Goal: Browse casually: Explore the website without a specific task or goal

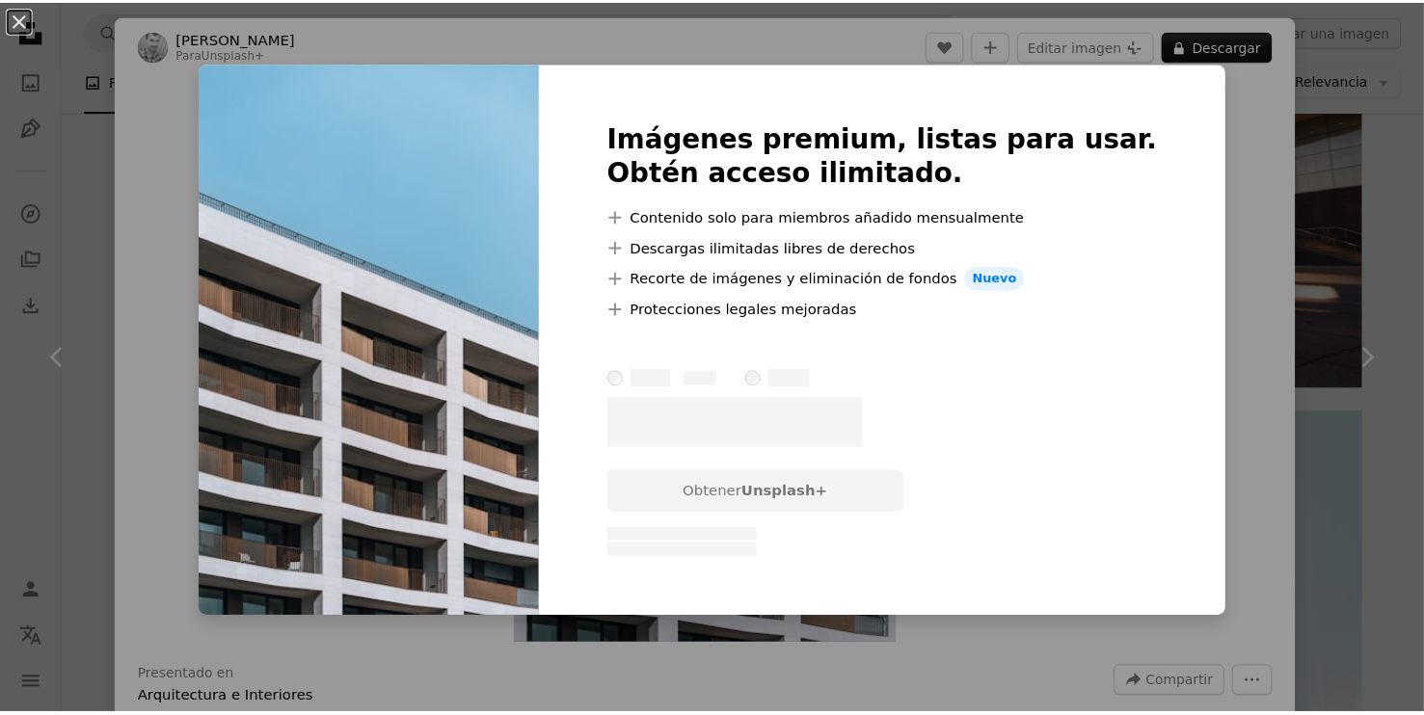
scroll to position [3025, 0]
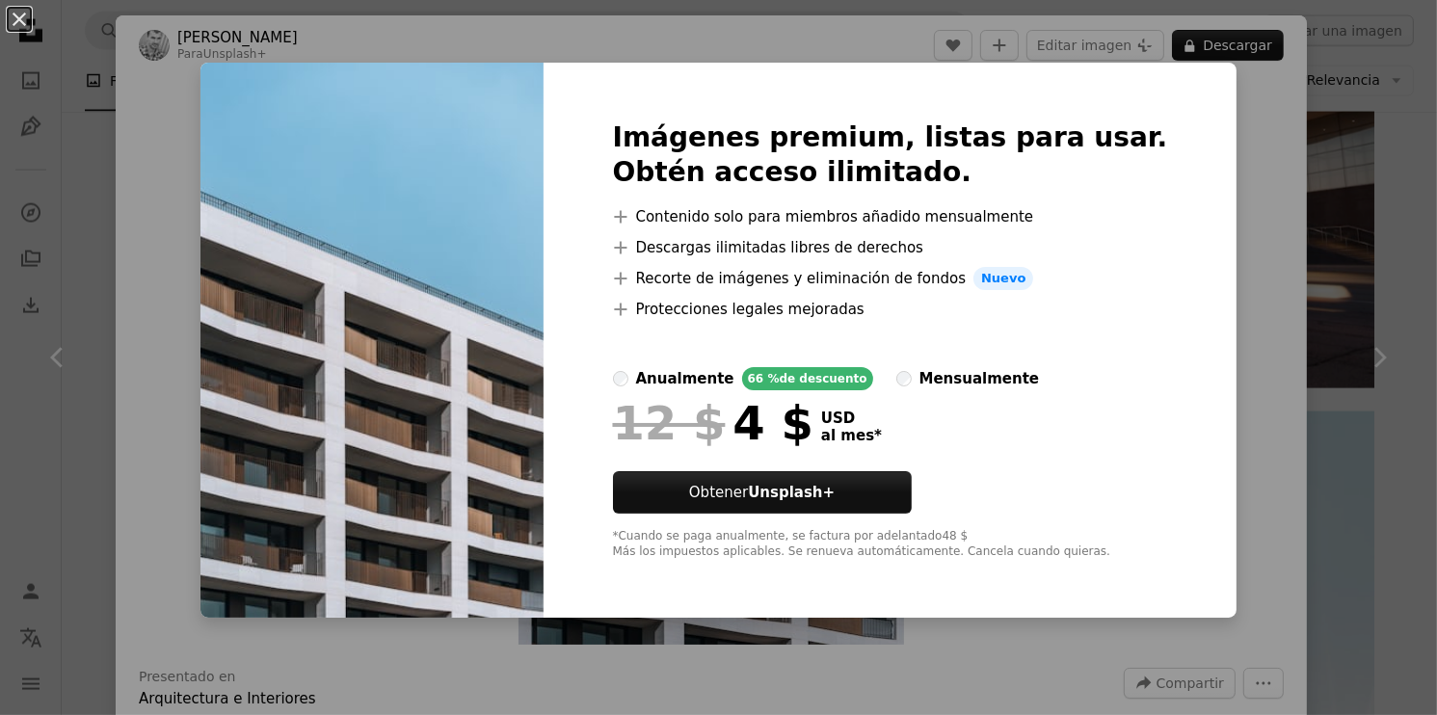
click at [1225, 127] on div "An X shape Imágenes premium, listas para usar. Obtén acceso ilimitado. A plus s…" at bounding box center [718, 357] width 1437 height 715
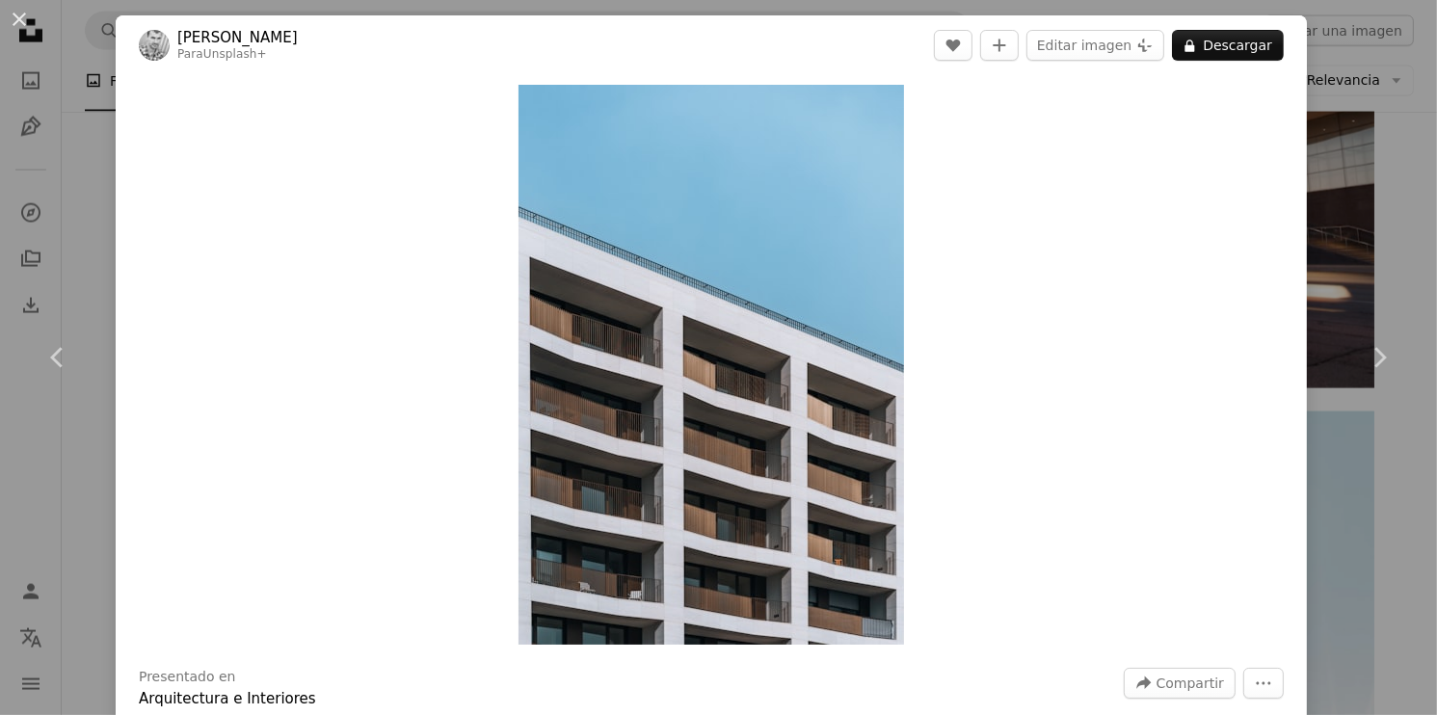
click at [1319, 58] on div "An X shape Chevron left Chevron right [PERSON_NAME] Para Unsplash+ A heart A pl…" at bounding box center [718, 357] width 1437 height 715
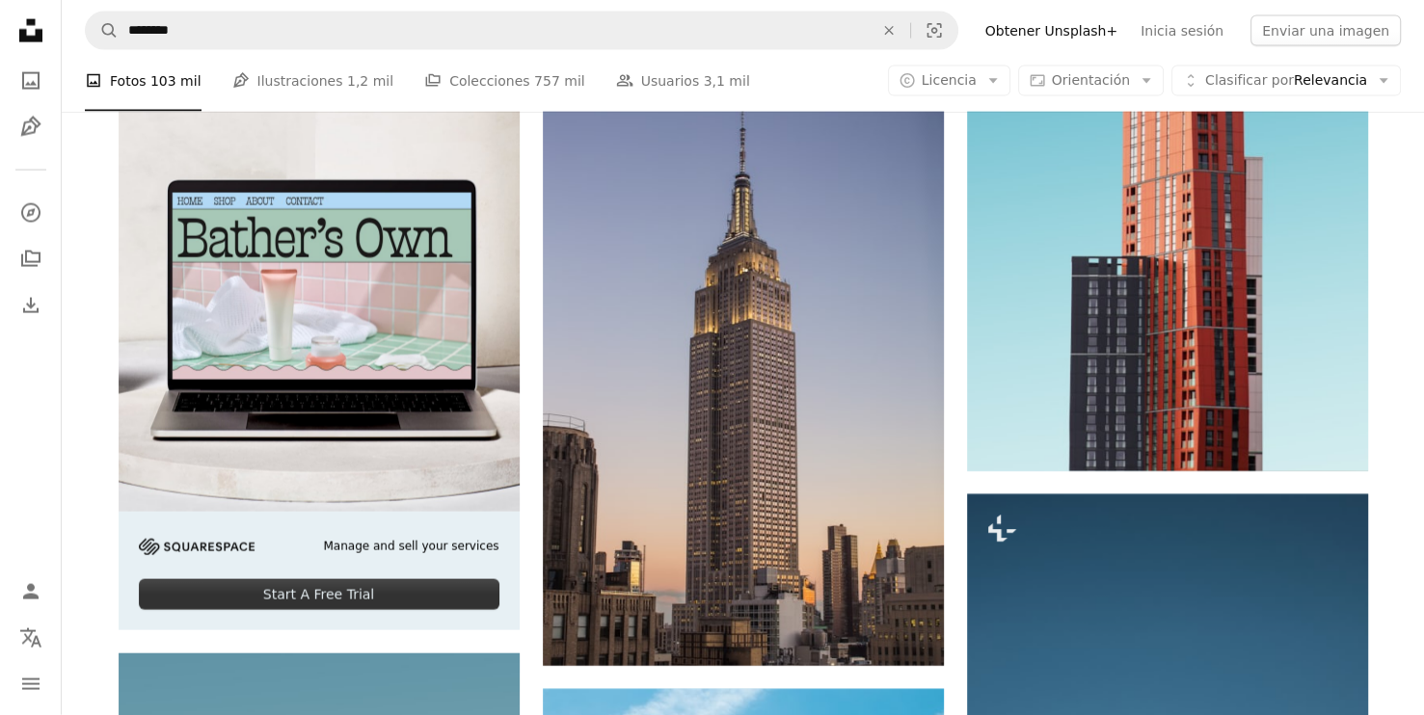
scroll to position [4224, 0]
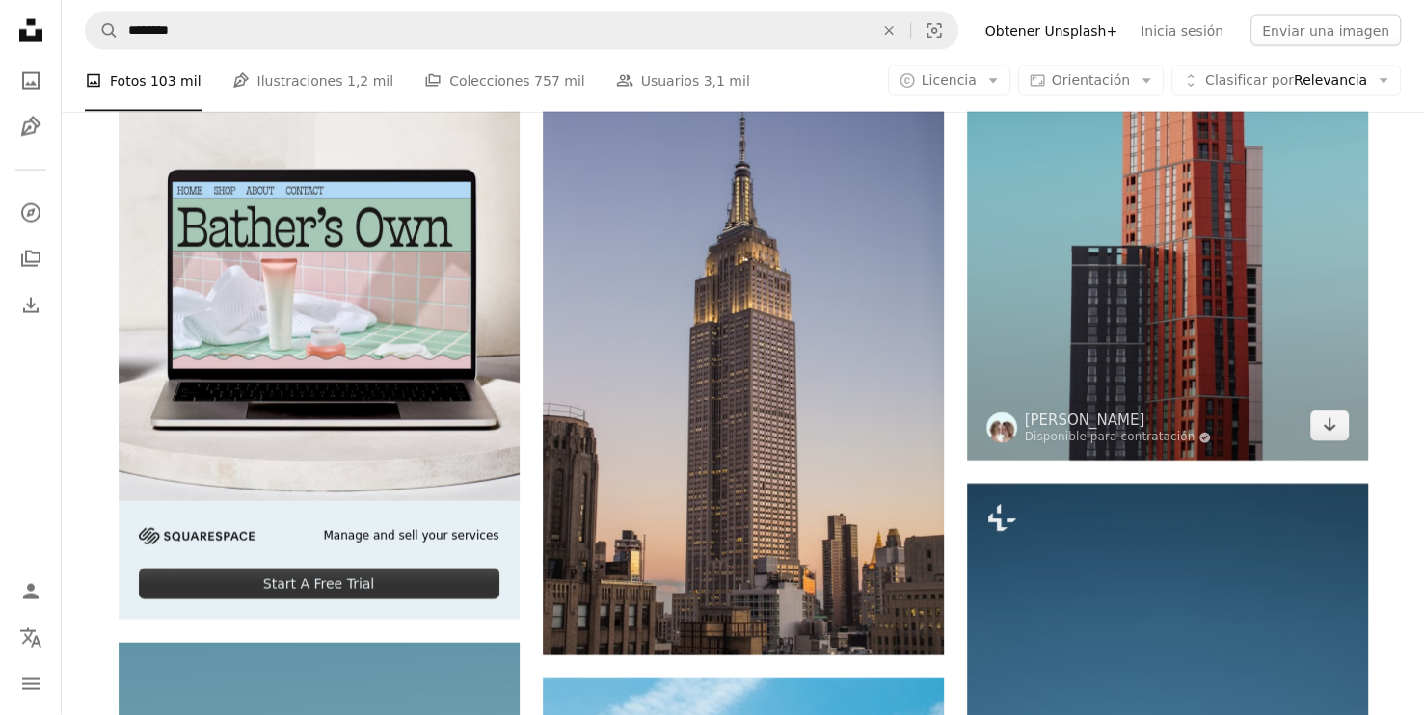
click at [1183, 375] on img at bounding box center [1167, 154] width 401 height 613
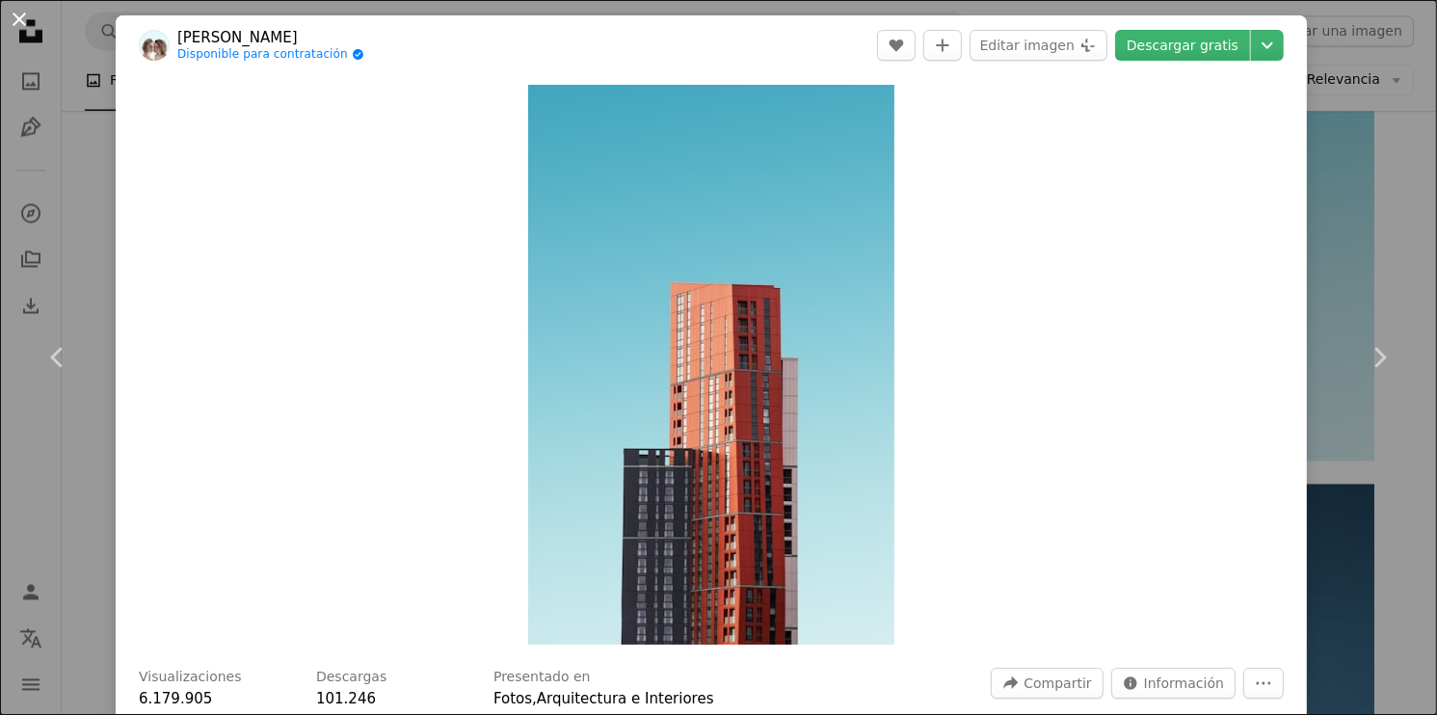
click at [12, 31] on button "An X shape" at bounding box center [19, 19] width 23 height 23
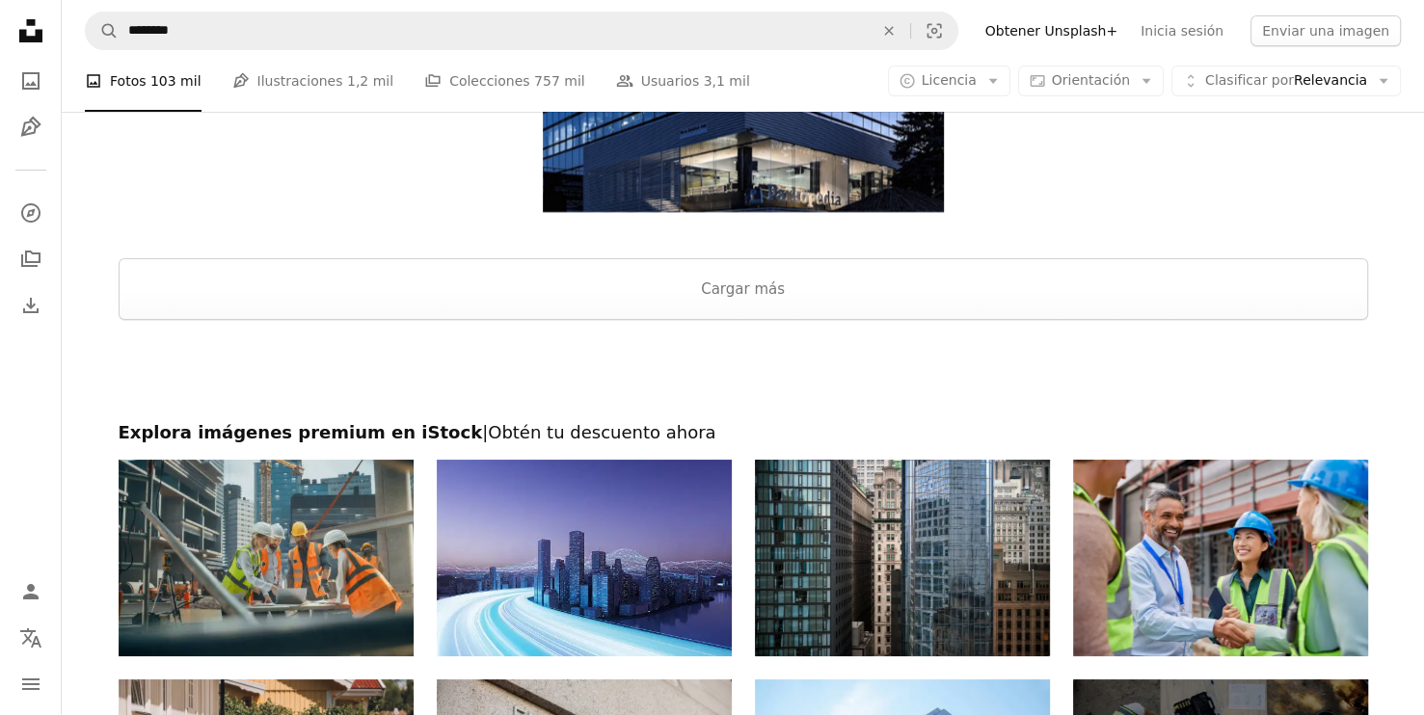
scroll to position [7045, 0]
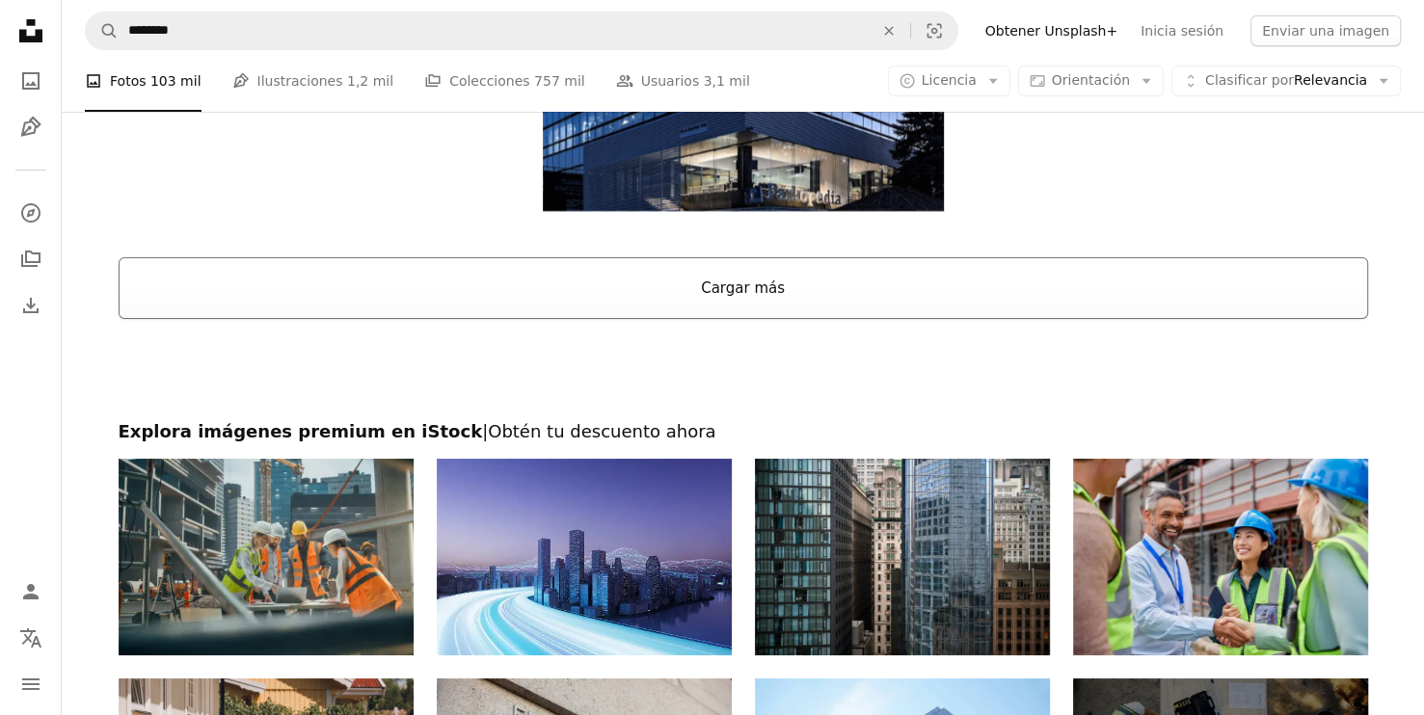
click at [715, 289] on button "Cargar más" at bounding box center [743, 288] width 1249 height 62
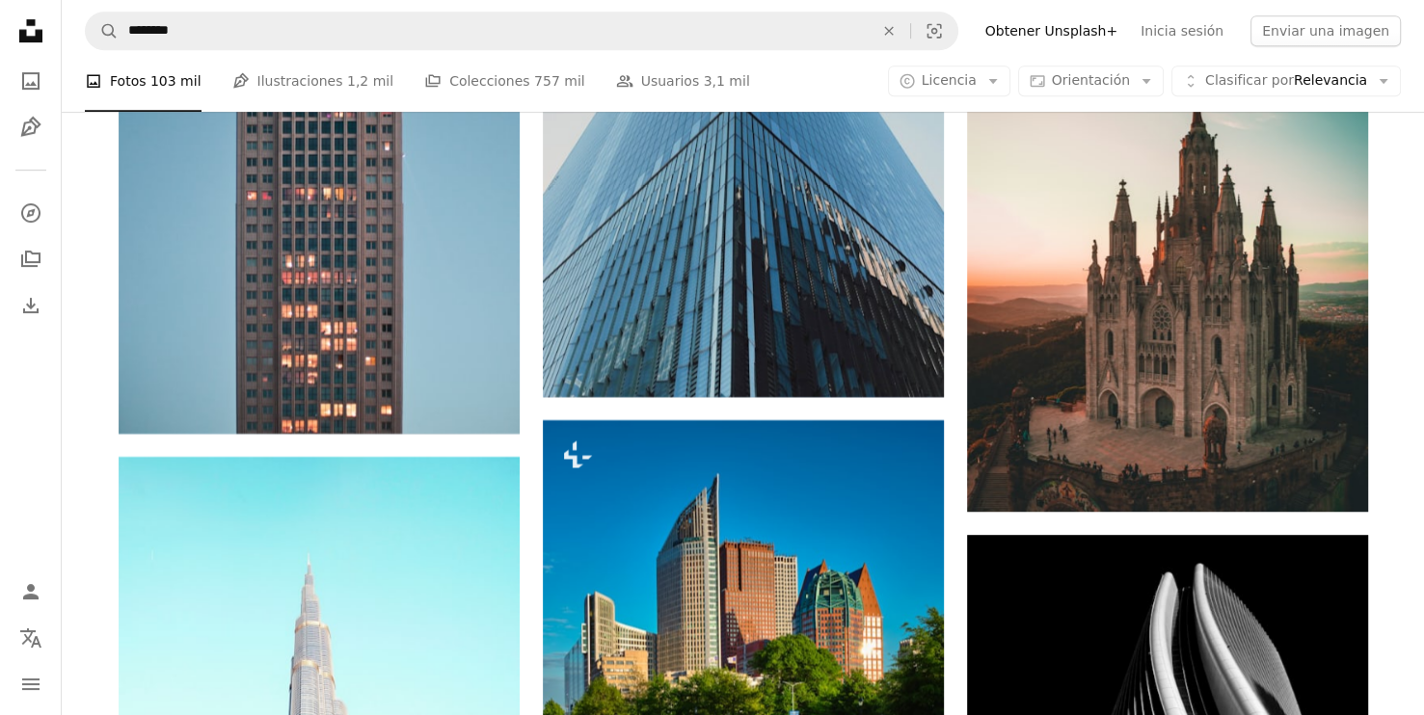
scroll to position [8032, 0]
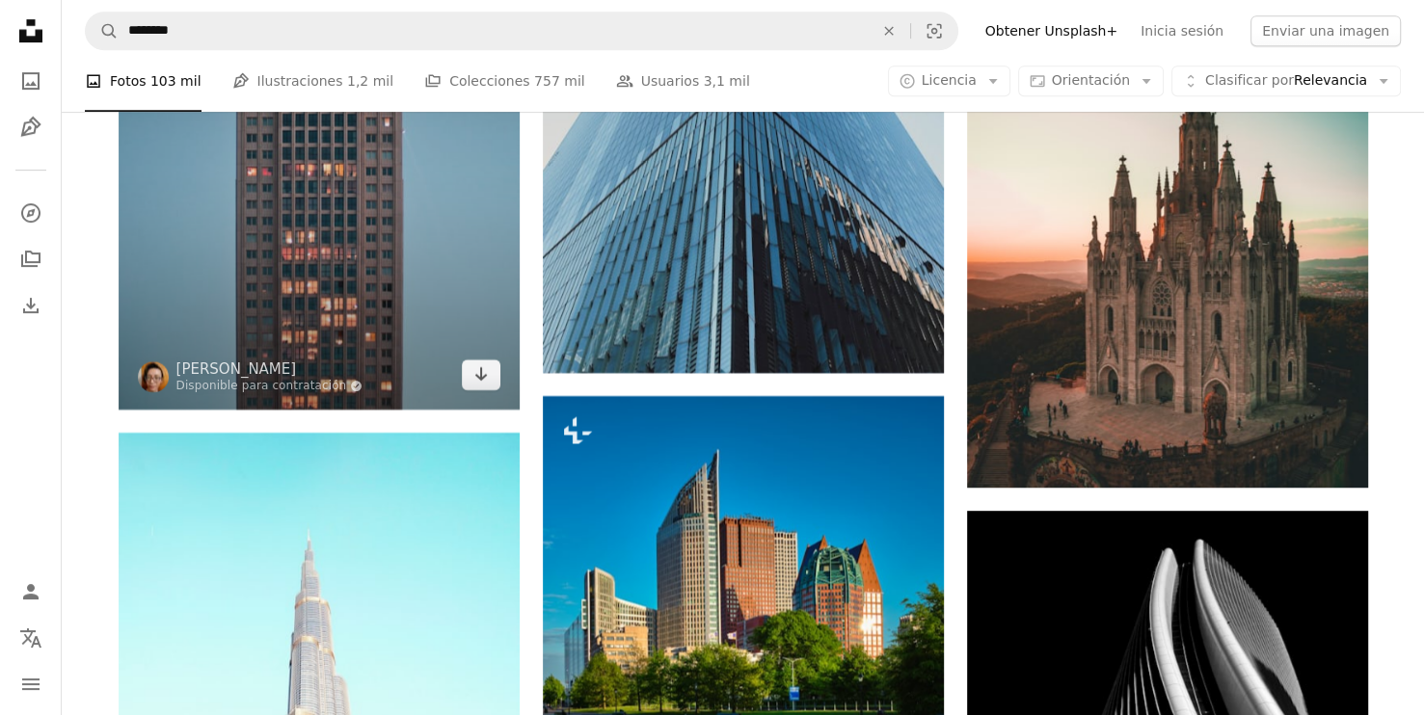
click at [402, 333] on img at bounding box center [319, 158] width 401 height 501
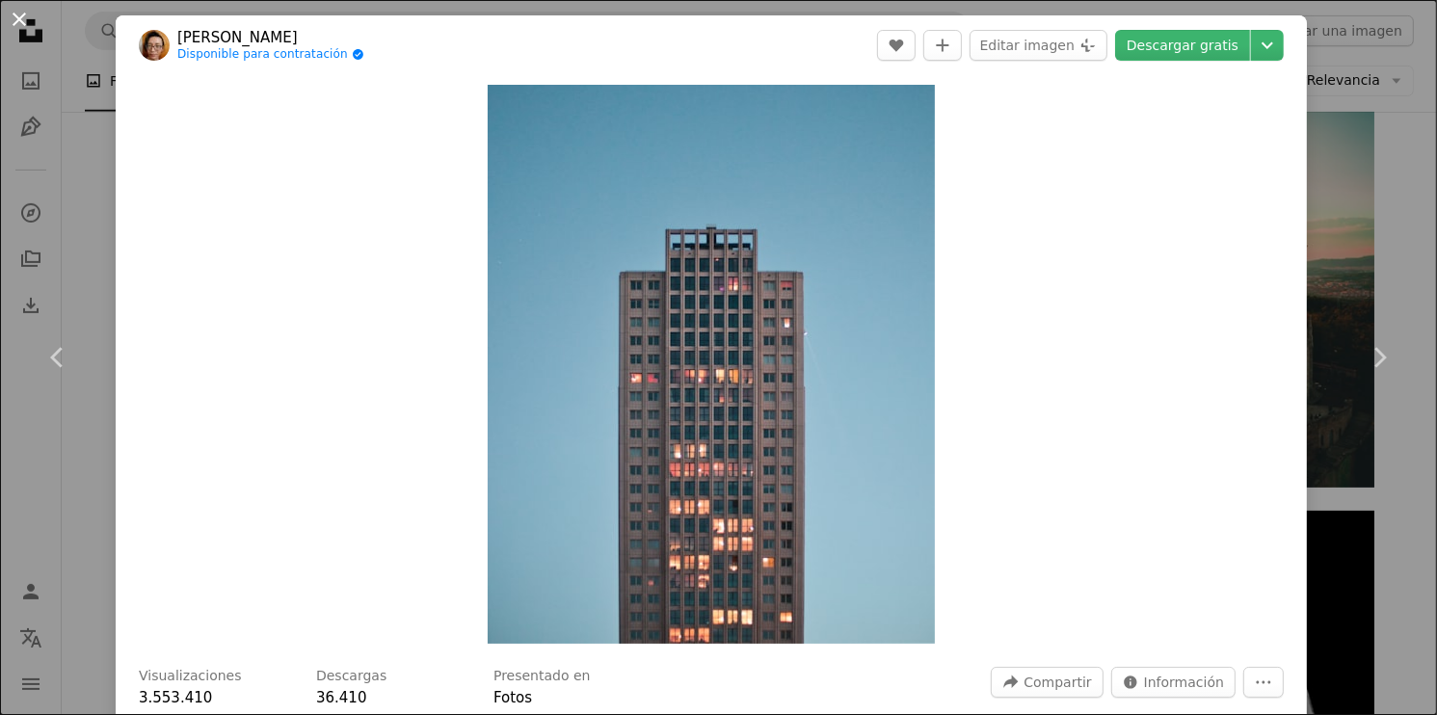
click at [26, 29] on button "An X shape" at bounding box center [19, 19] width 23 height 23
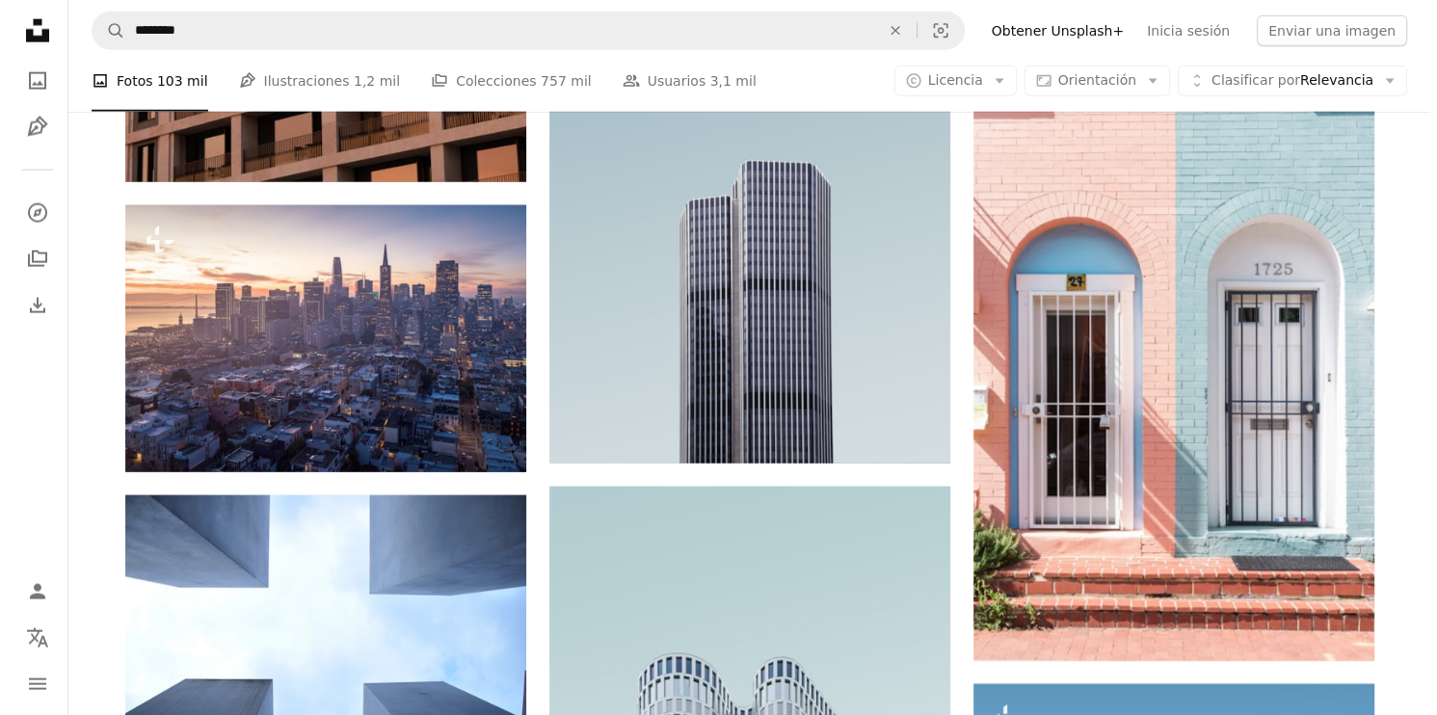
scroll to position [11582, 0]
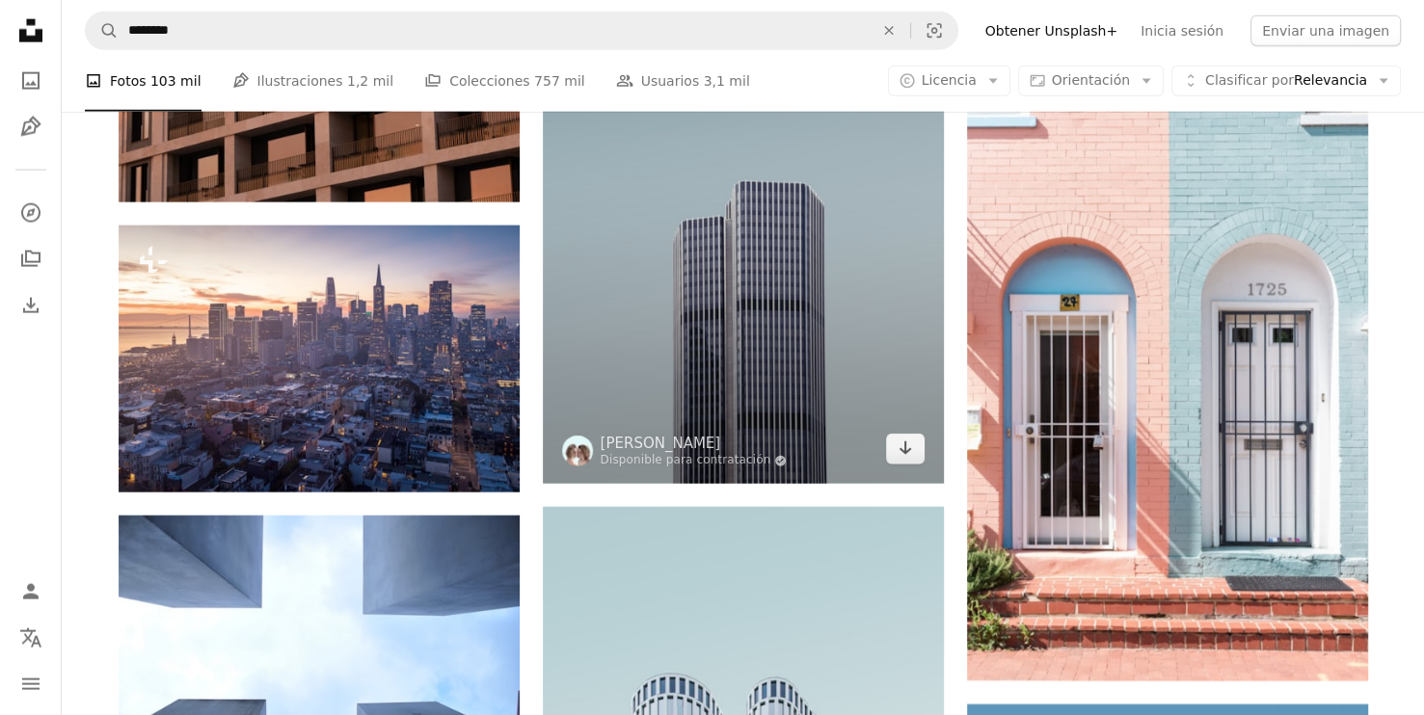
click at [693, 286] on img at bounding box center [743, 170] width 401 height 626
